Goal: Book appointment/travel/reservation

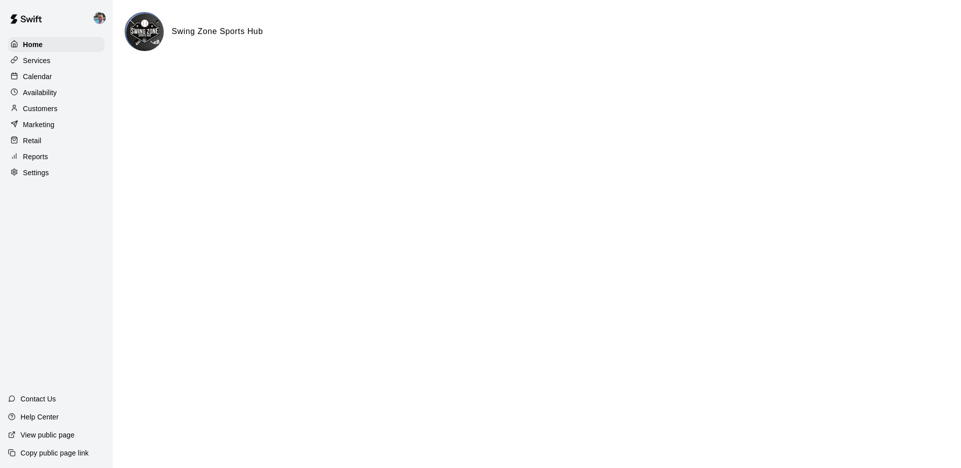
click at [60, 74] on div "Calendar" at bounding box center [56, 76] width 97 height 15
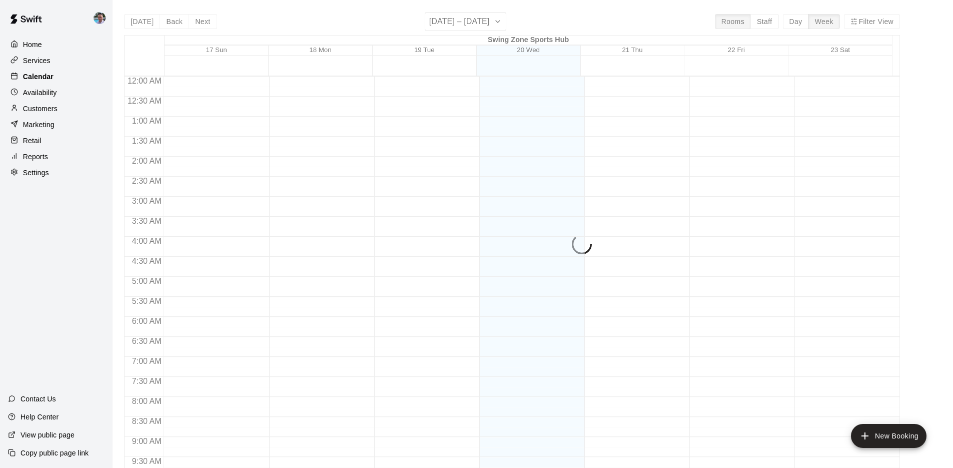
scroll to position [518, 0]
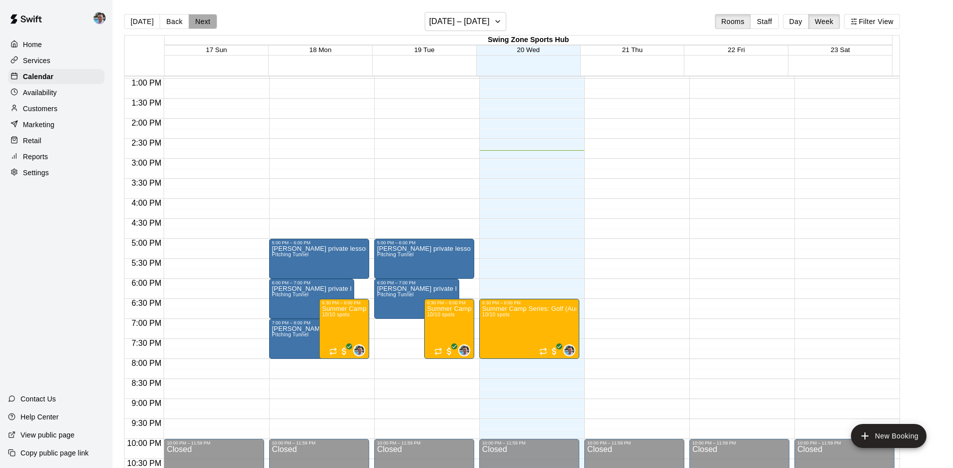
click at [199, 24] on button "Next" at bounding box center [203, 21] width 28 height 15
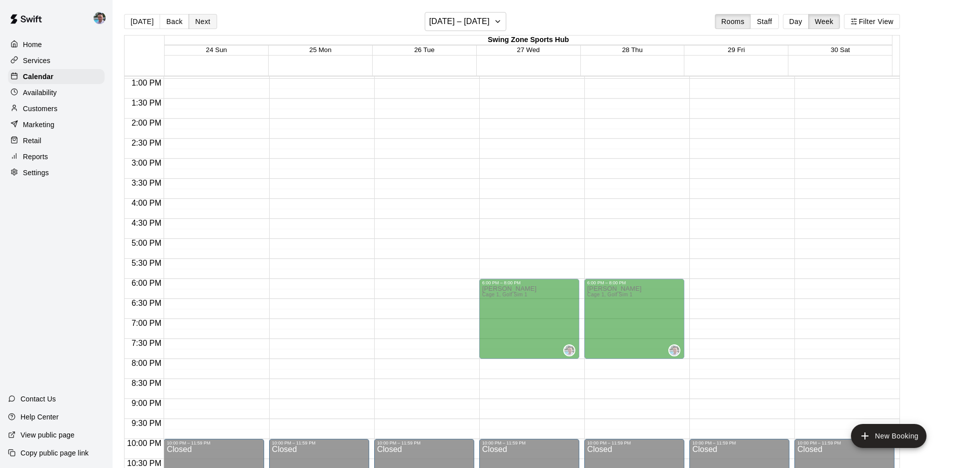
click at [196, 19] on button "Next" at bounding box center [203, 21] width 28 height 15
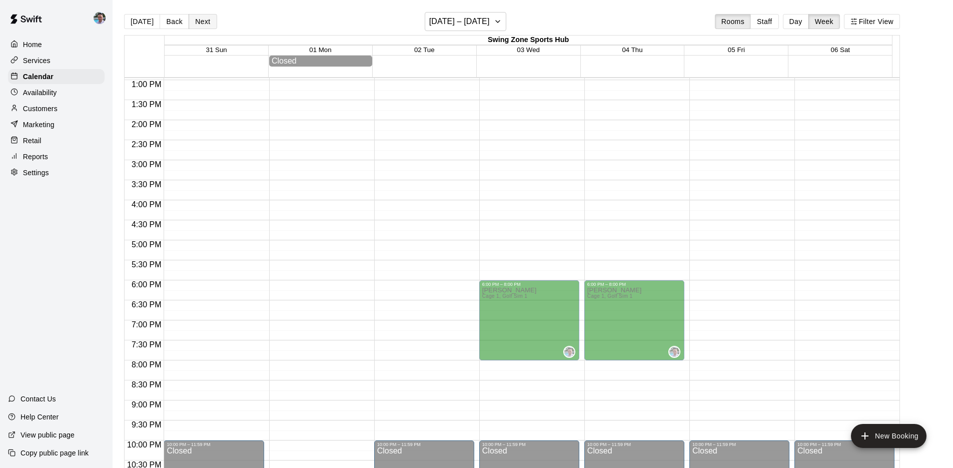
click at [196, 19] on button "Next" at bounding box center [203, 21] width 28 height 15
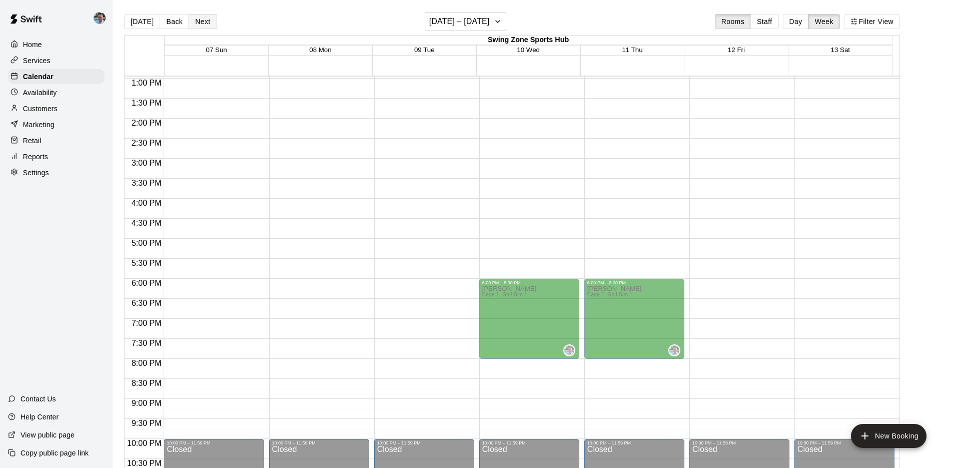
click at [196, 19] on button "Next" at bounding box center [203, 21] width 28 height 15
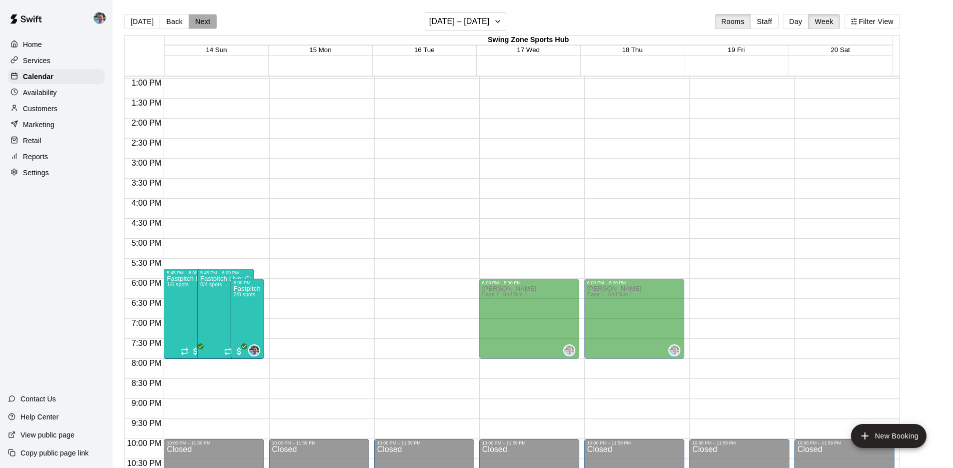
click at [196, 19] on button "Next" at bounding box center [203, 21] width 28 height 15
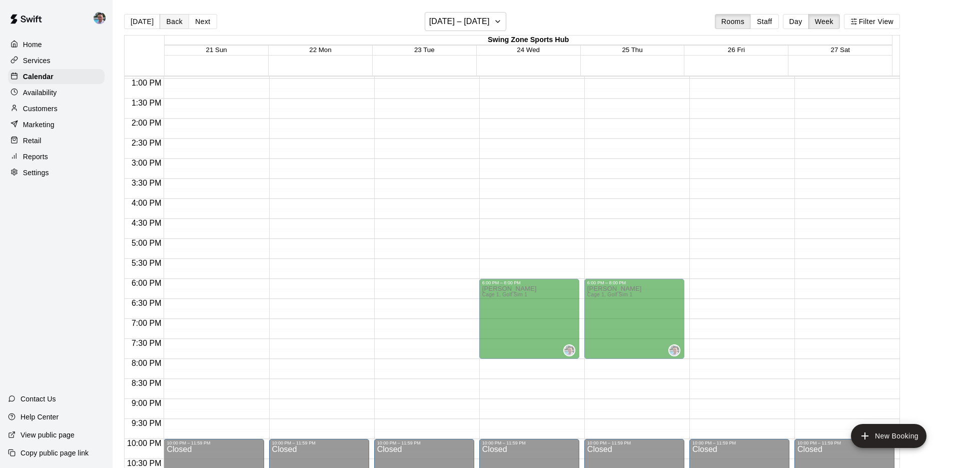
click at [163, 23] on button "Back" at bounding box center [175, 21] width 30 height 15
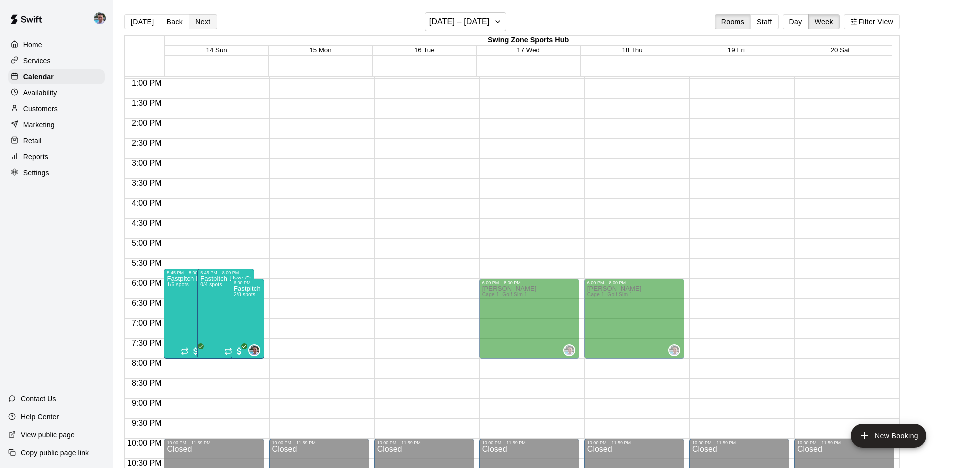
click at [195, 23] on button "Next" at bounding box center [203, 21] width 28 height 15
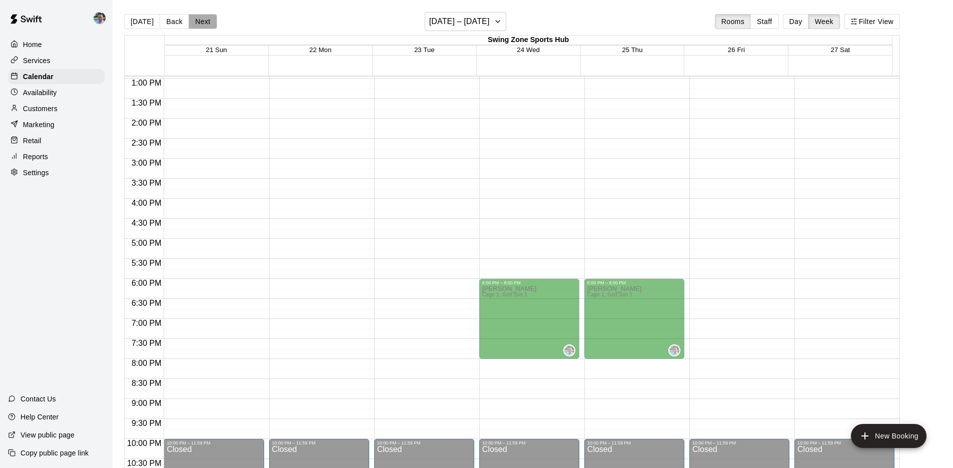
click at [195, 23] on button "Next" at bounding box center [203, 21] width 28 height 15
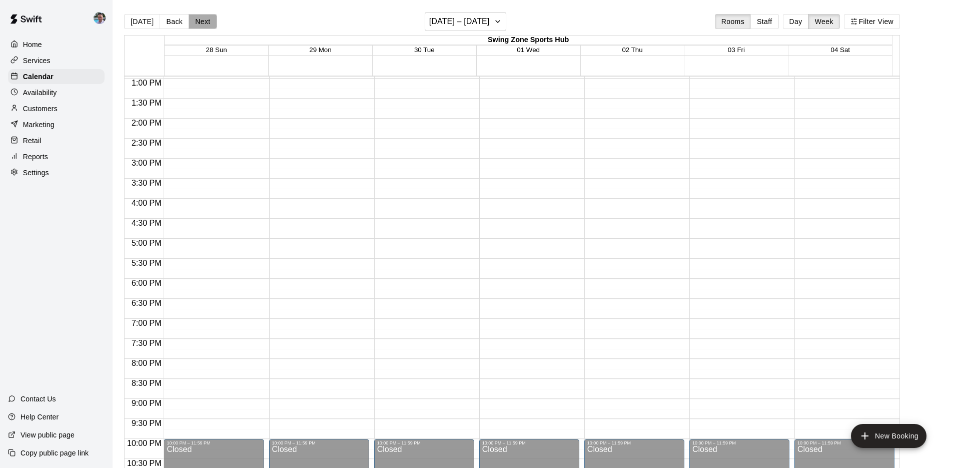
click at [195, 22] on button "Next" at bounding box center [203, 21] width 28 height 15
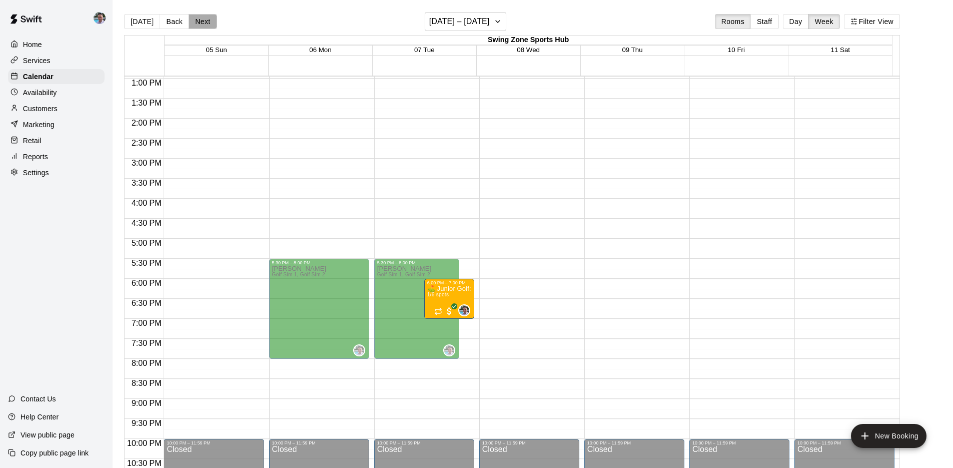
click at [195, 22] on button "Next" at bounding box center [203, 21] width 28 height 15
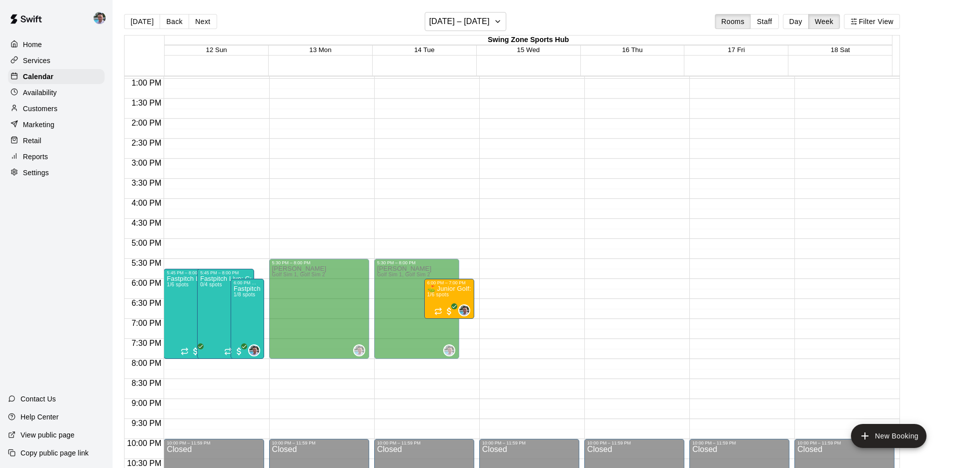
click at [195, 22] on button "Next" at bounding box center [203, 21] width 28 height 15
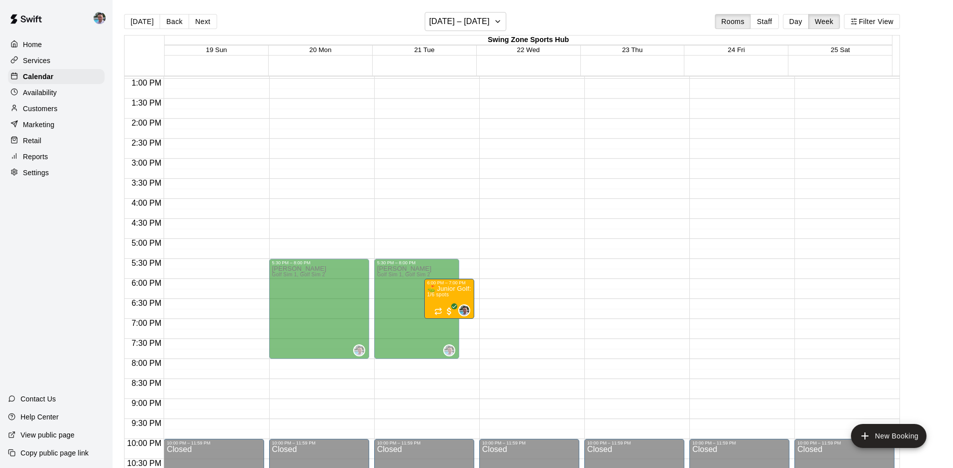
click at [195, 22] on button "Next" at bounding box center [203, 21] width 28 height 15
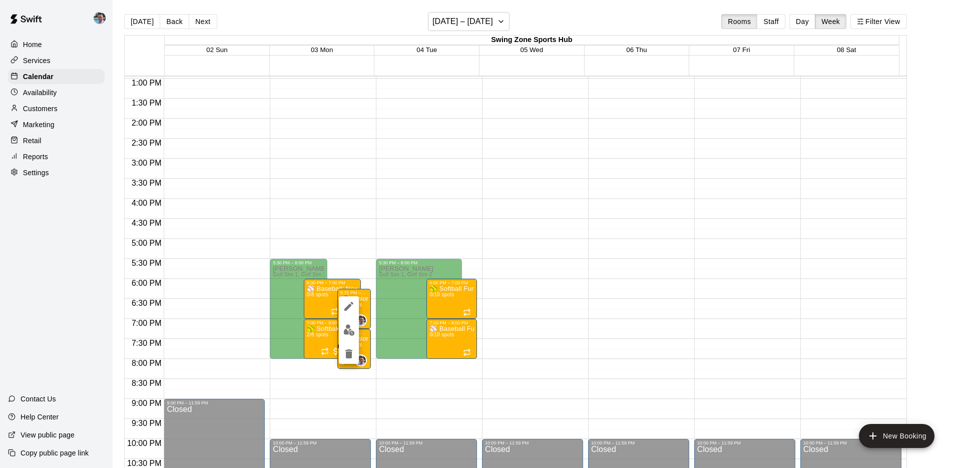
click at [316, 173] on div at bounding box center [480, 234] width 961 height 468
